Goal: Task Accomplishment & Management: Manage account settings

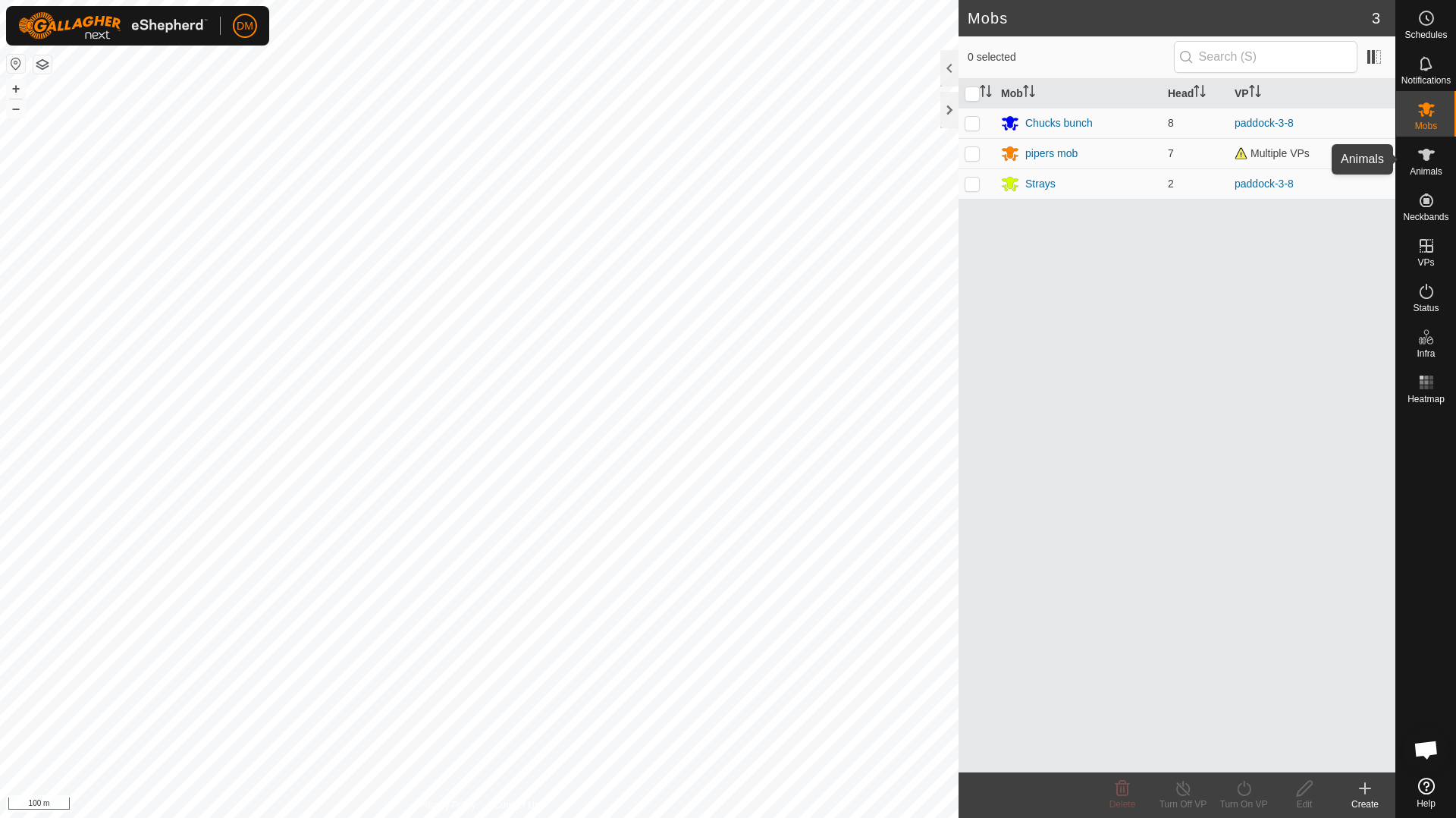
click at [1429, 161] on icon at bounding box center [1427, 154] width 18 height 18
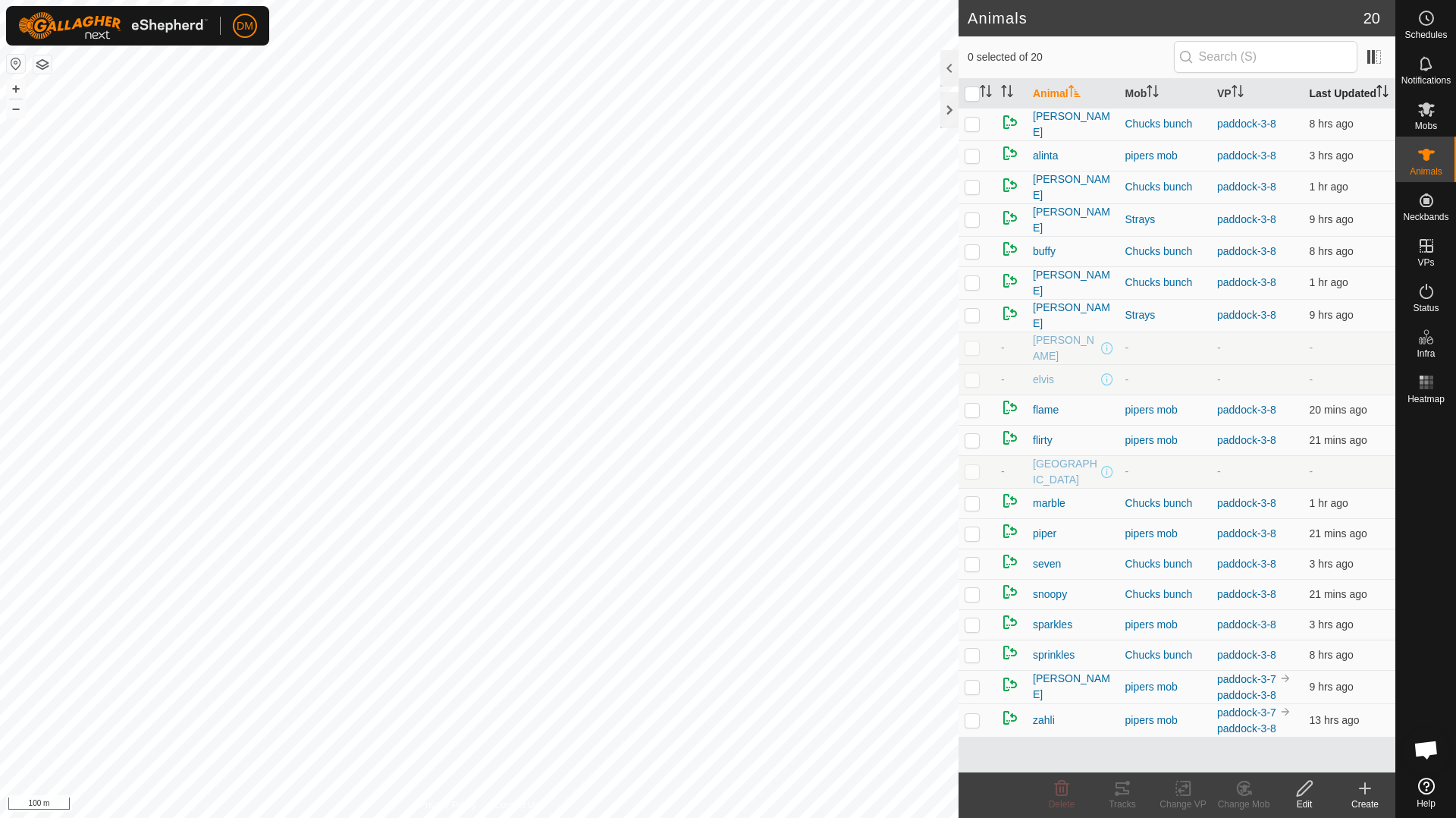
click at [1377, 97] on icon "Activate to sort" at bounding box center [1383, 91] width 12 height 12
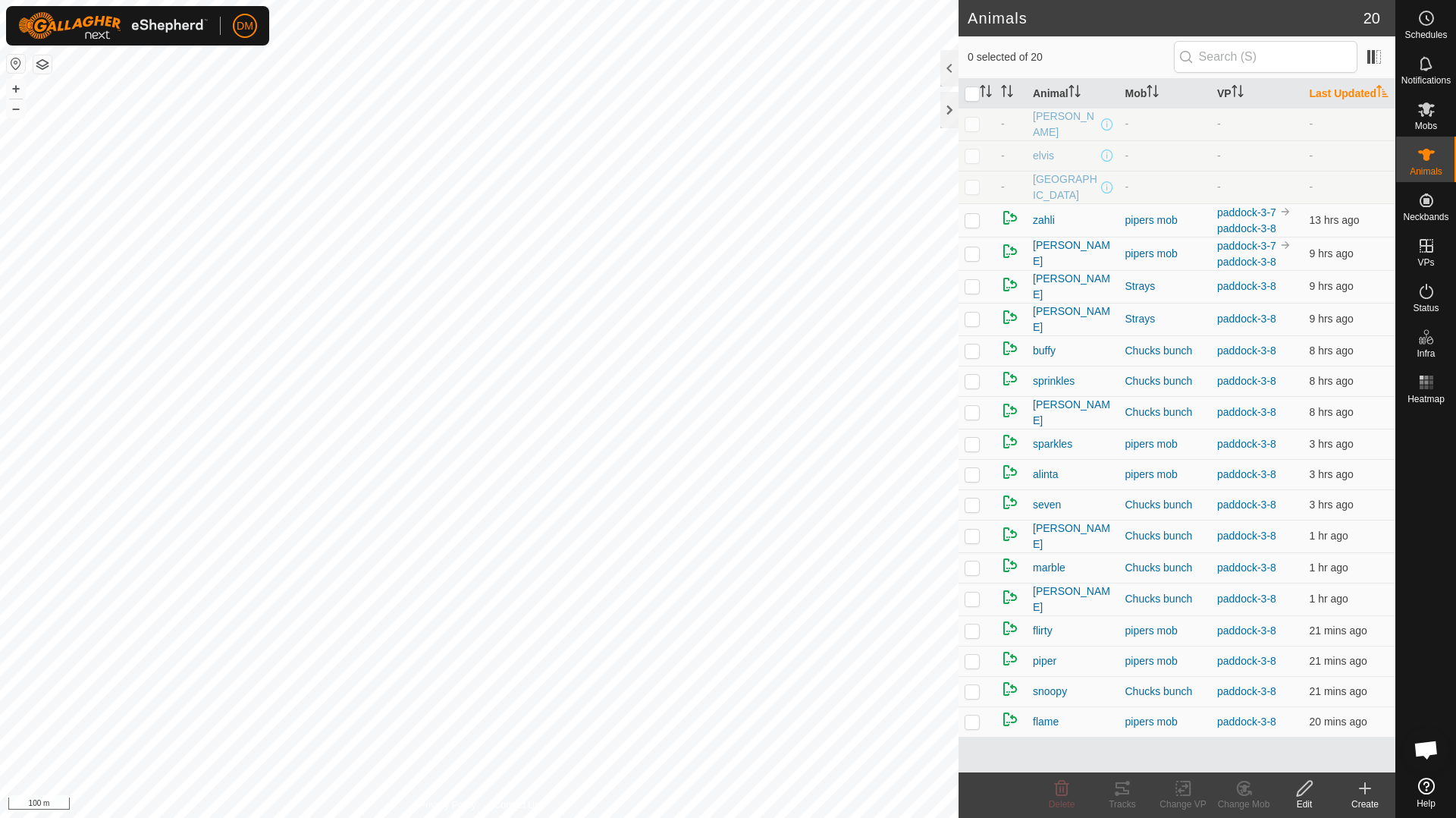
click at [1377, 97] on icon "Activate to sort" at bounding box center [1383, 91] width 12 height 12
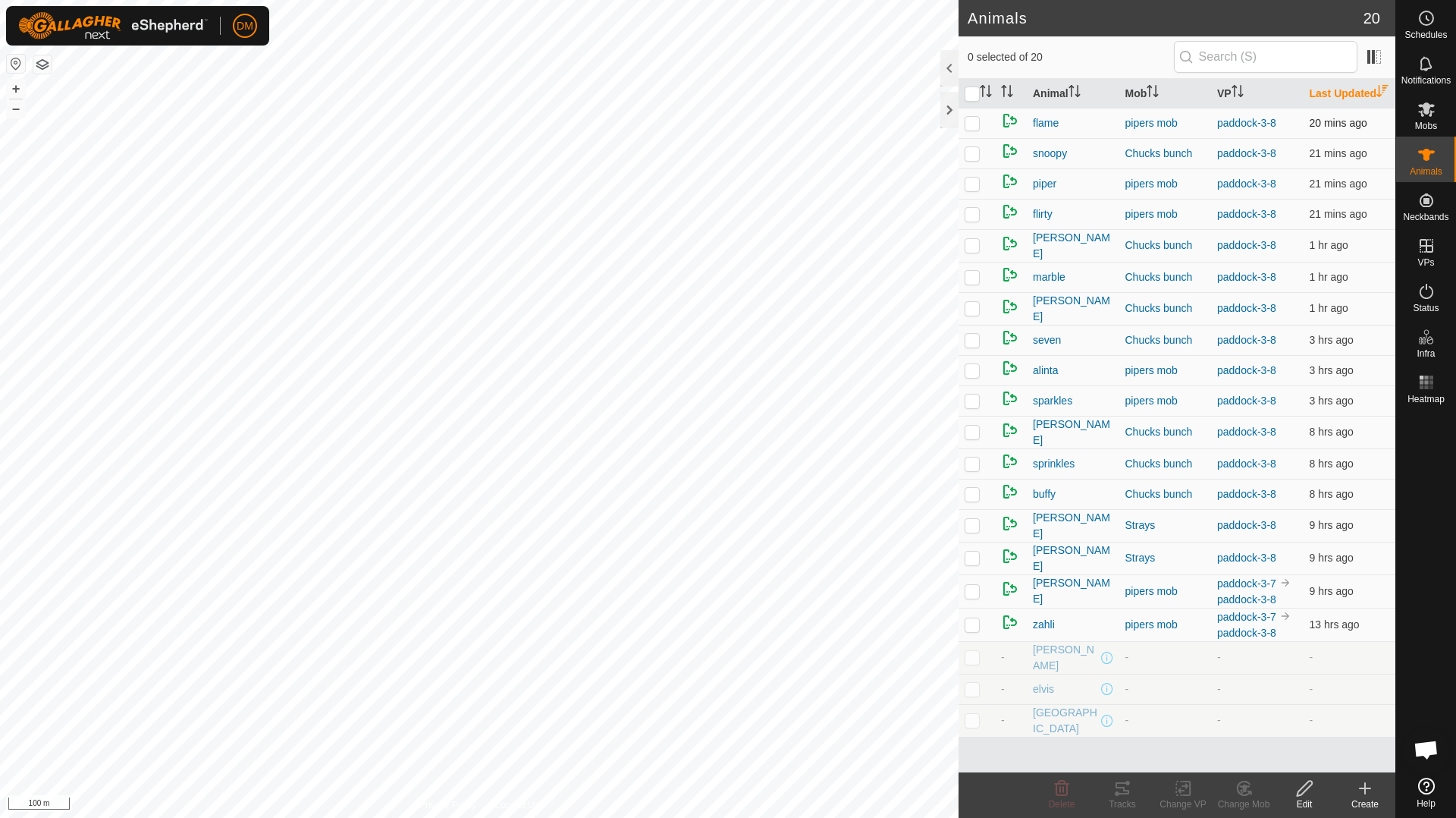
click at [970, 129] on p-checkbox at bounding box center [972, 122] width 16 height 12
checkbox input "true"
click at [969, 159] on p-checkbox at bounding box center [972, 153] width 16 height 12
checkbox input "true"
click at [971, 189] on p-checkbox at bounding box center [972, 183] width 16 height 12
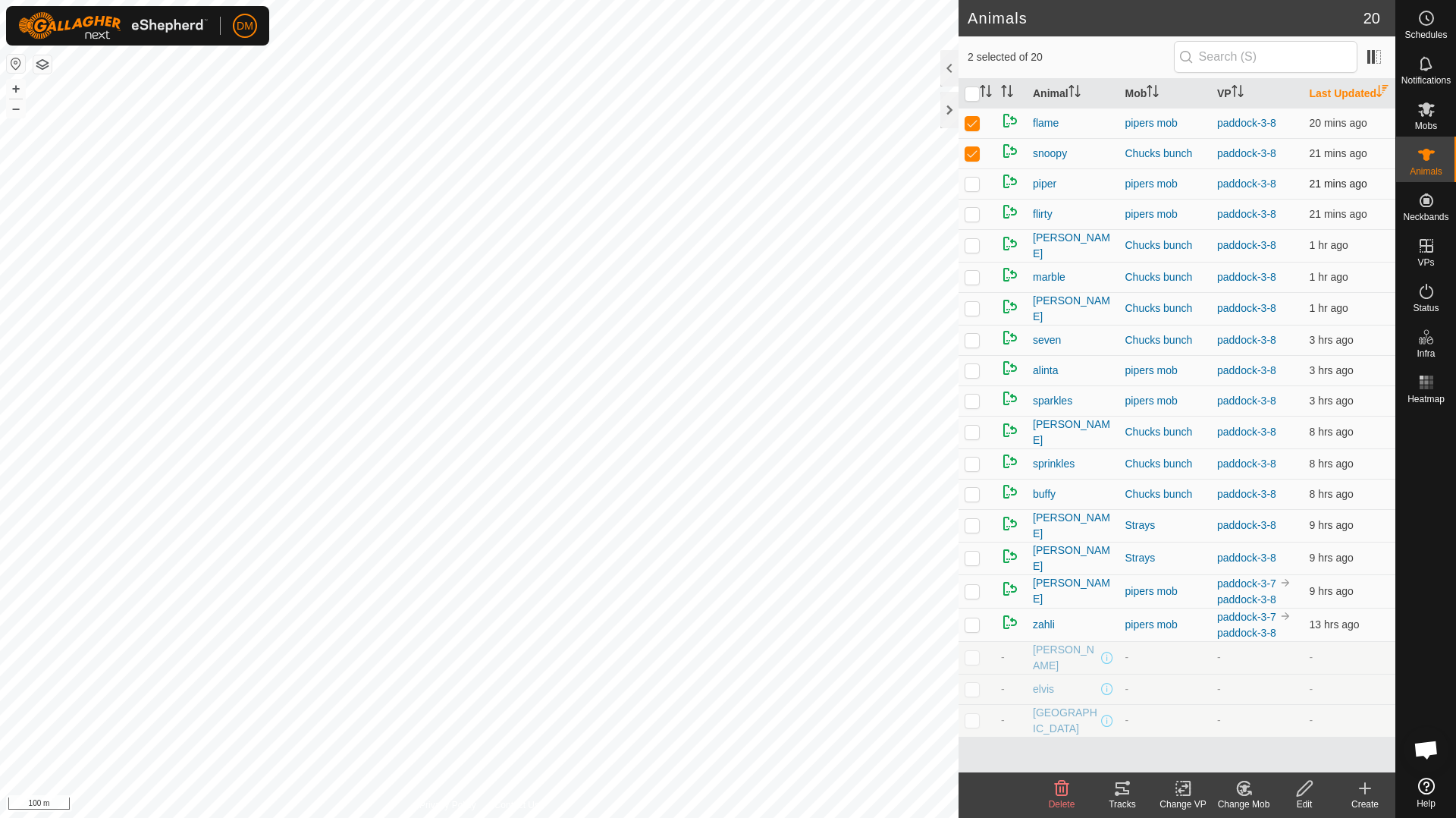
checkbox input "true"
click at [970, 220] on p-checkbox at bounding box center [972, 214] width 16 height 12
checkbox input "true"
click at [973, 251] on p-checkbox at bounding box center [972, 245] width 16 height 12
click at [970, 251] on p-checkbox at bounding box center [972, 245] width 16 height 12
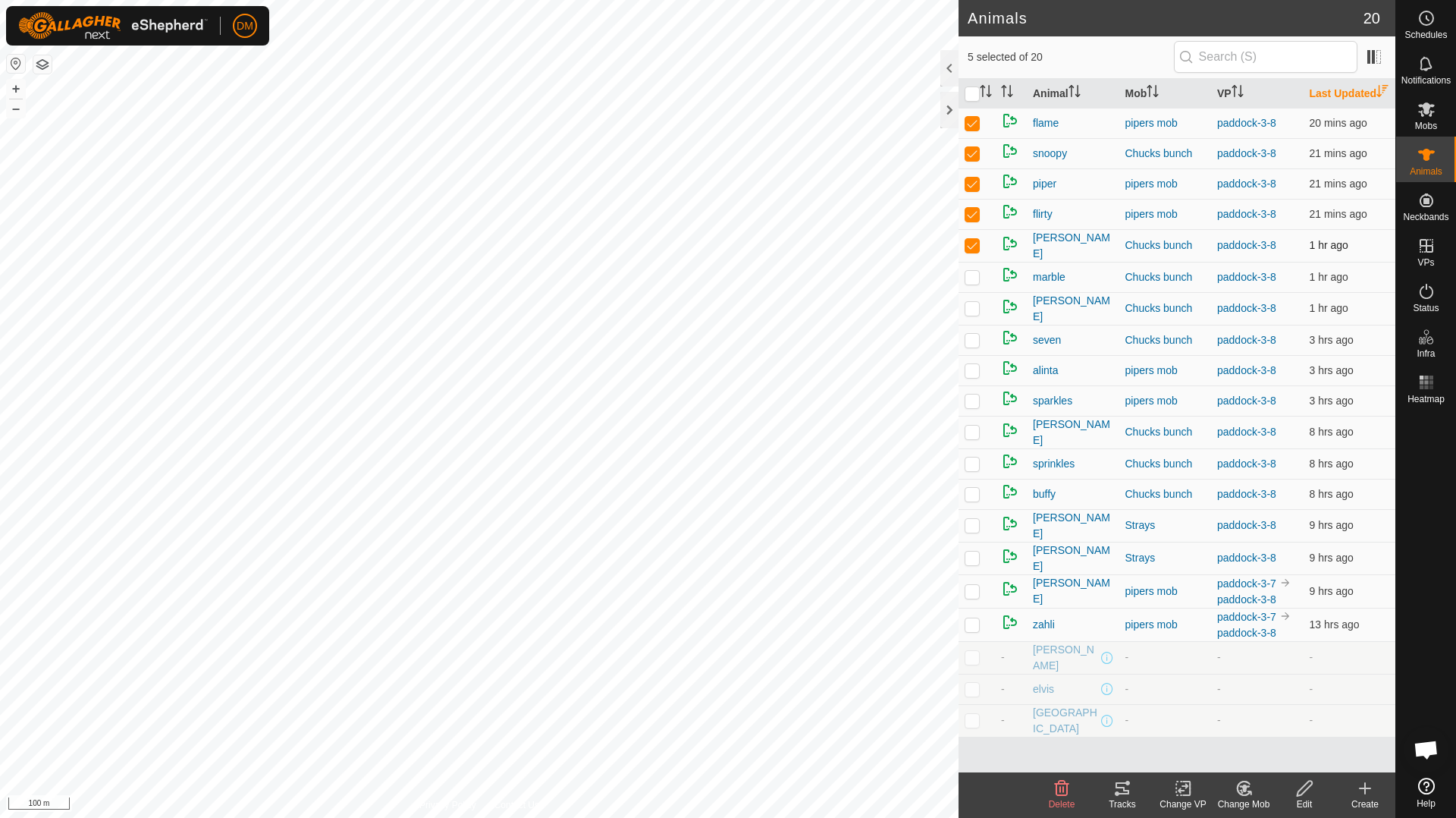
checkbox input "false"
click at [974, 129] on p-checkbox at bounding box center [972, 122] width 16 height 12
checkbox input "false"
click at [971, 159] on p-checkbox at bounding box center [972, 153] width 16 height 12
checkbox input "false"
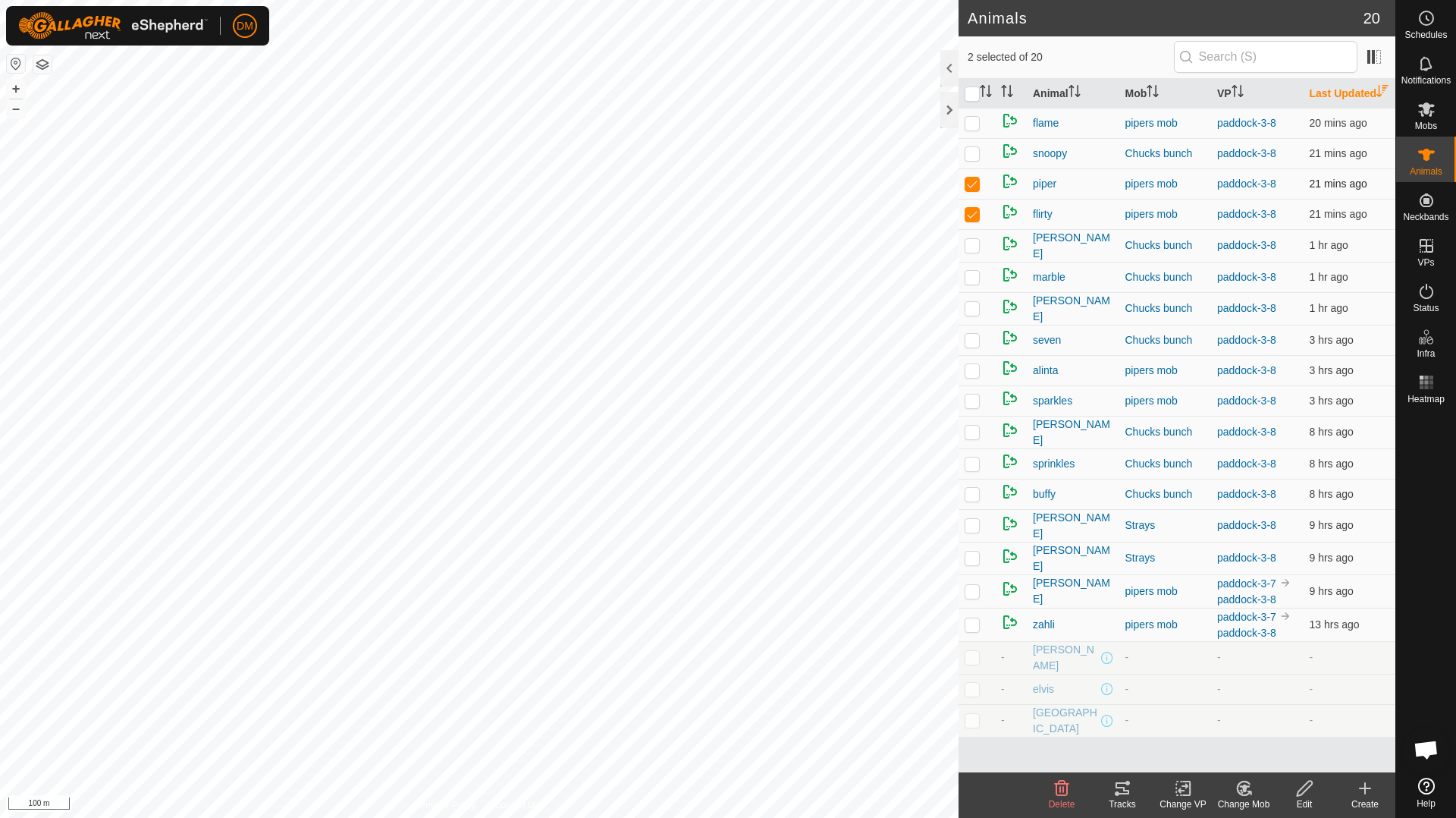
click at [966, 198] on td at bounding box center [977, 183] width 37 height 30
checkbox input "false"
click at [973, 229] on td at bounding box center [977, 213] width 37 height 30
checkbox input "false"
click at [971, 407] on p-checkbox at bounding box center [972, 400] width 16 height 12
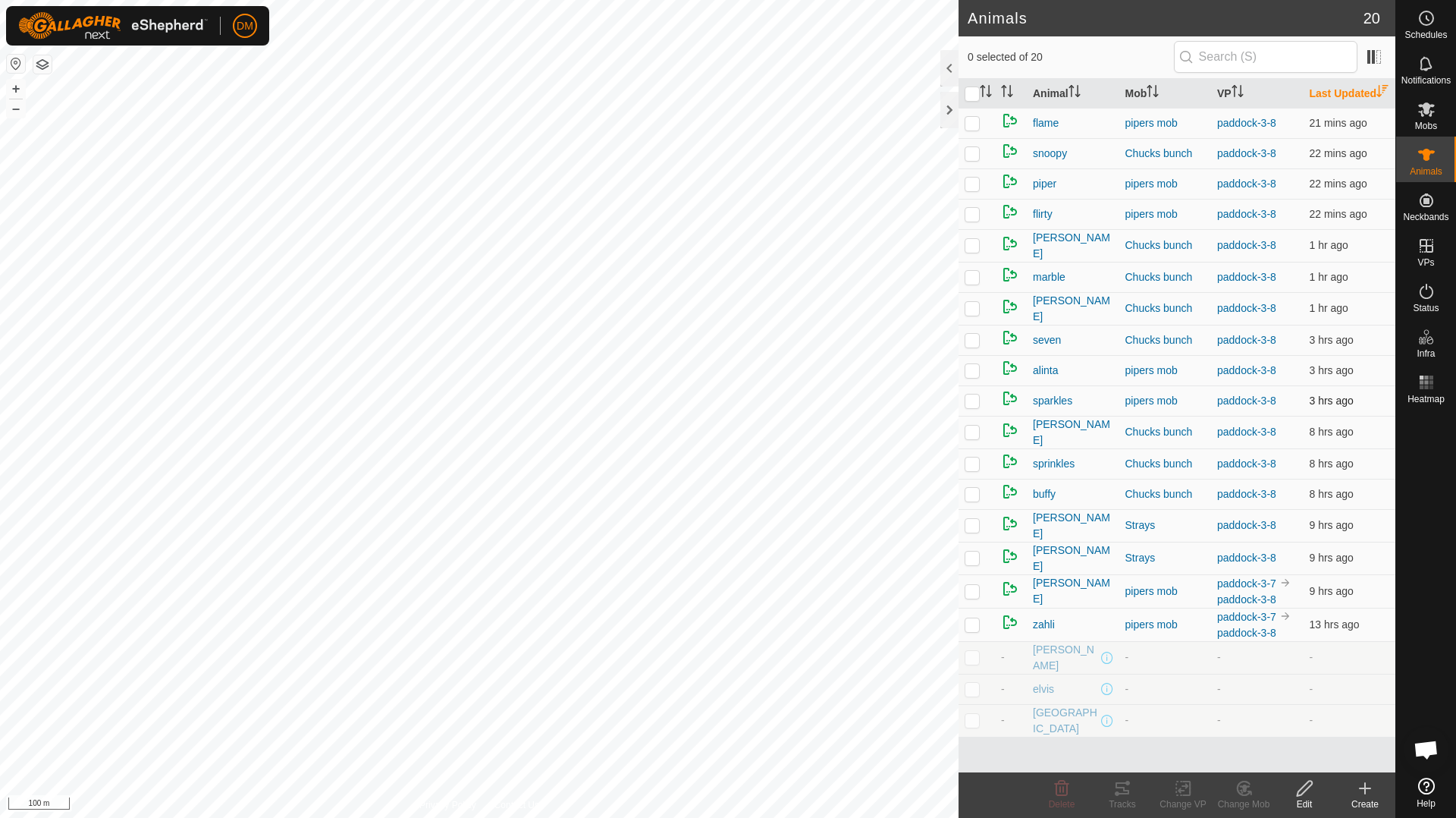
checkbox input "true"
click at [967, 376] on p-checkbox at bounding box center [972, 370] width 16 height 12
checkbox input "true"
click at [978, 346] on p-checkbox at bounding box center [972, 340] width 16 height 12
checkbox input "true"
